Goal: Information Seeking & Learning: Learn about a topic

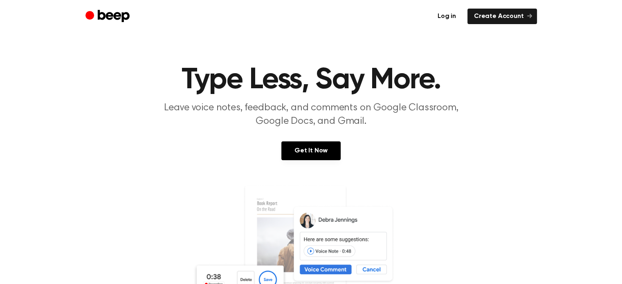
click at [448, 14] on link "Log in" at bounding box center [446, 17] width 31 height 16
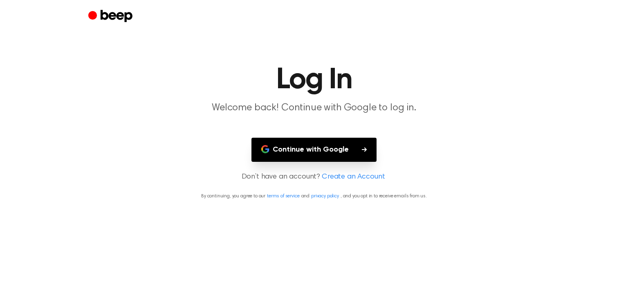
click at [341, 146] on button "Continue with Google" at bounding box center [314, 150] width 125 height 24
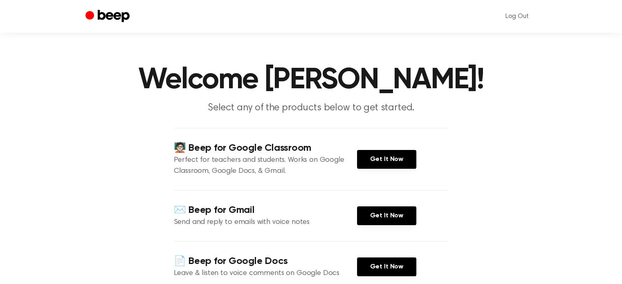
scroll to position [164, 0]
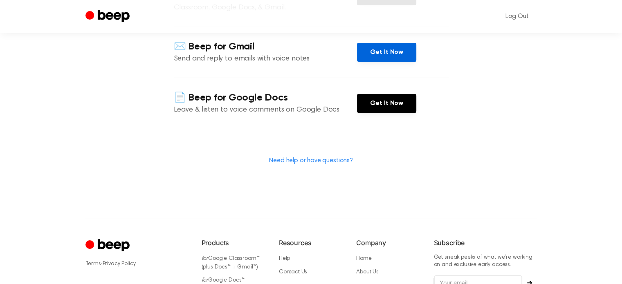
click at [406, 48] on link "Get It Now" at bounding box center [386, 52] width 59 height 19
click at [429, 38] on div "✉️ Beep for Gmail Send and reply to emails with voice notes Get It Now" at bounding box center [311, 52] width 275 height 51
click at [88, 19] on circle "Beep" at bounding box center [89, 15] width 9 height 9
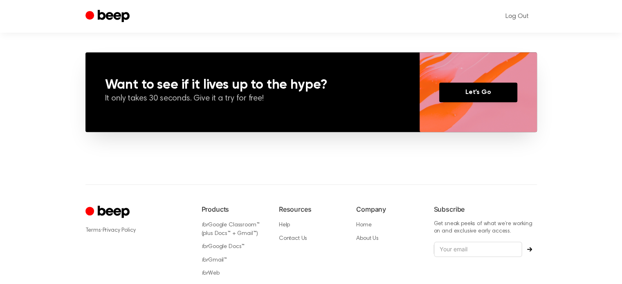
scroll to position [638, 0]
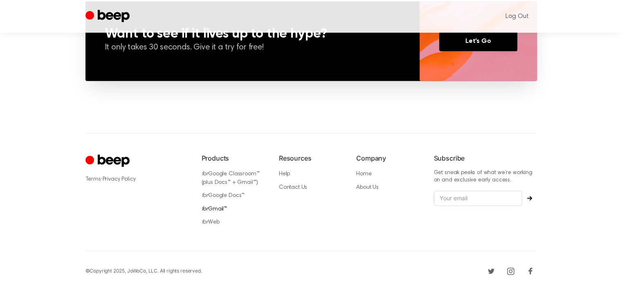
click at [222, 207] on link "for Gmail™" at bounding box center [215, 210] width 26 height 6
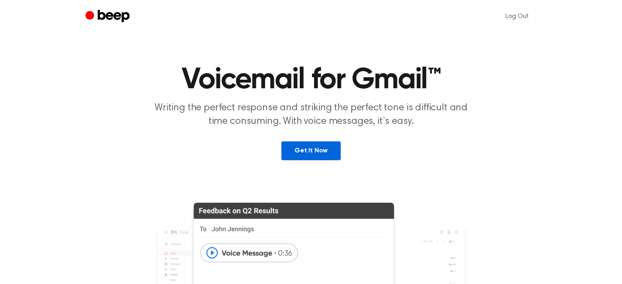
click at [315, 146] on link "Get It Now" at bounding box center [310, 150] width 59 height 19
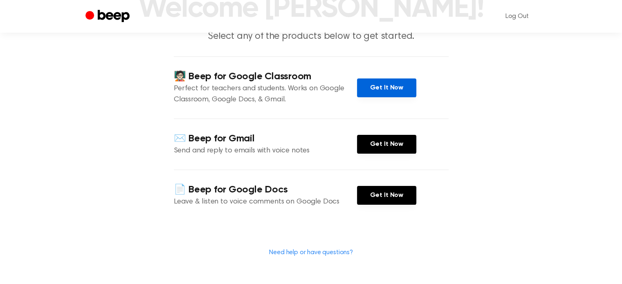
scroll to position [123, 0]
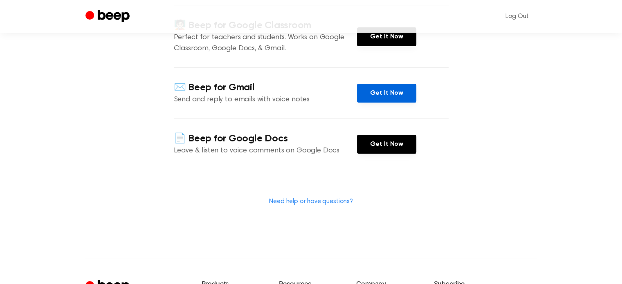
click at [384, 86] on link "Get It Now" at bounding box center [386, 93] width 59 height 19
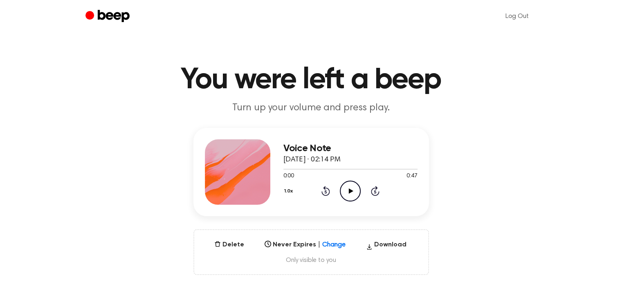
click at [346, 193] on icon "Play Audio" at bounding box center [350, 191] width 21 height 21
click at [353, 195] on icon "Pause Audio" at bounding box center [350, 191] width 21 height 21
click at [346, 191] on icon "Pause Audio" at bounding box center [350, 191] width 21 height 21
click at [355, 190] on icon "Play Audio" at bounding box center [350, 191] width 21 height 21
click at [346, 188] on icon "Pause Audio" at bounding box center [350, 191] width 21 height 21
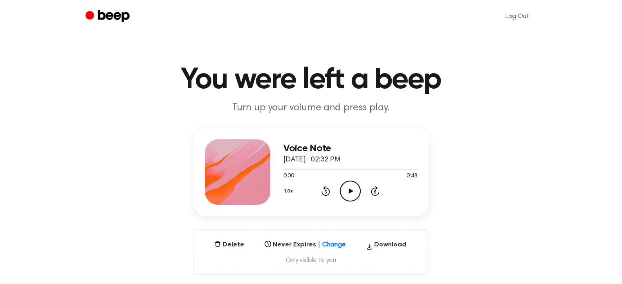
click at [346, 200] on circle at bounding box center [350, 191] width 20 height 20
click at [352, 193] on icon at bounding box center [350, 191] width 4 height 5
